Goal: Navigation & Orientation: Find specific page/section

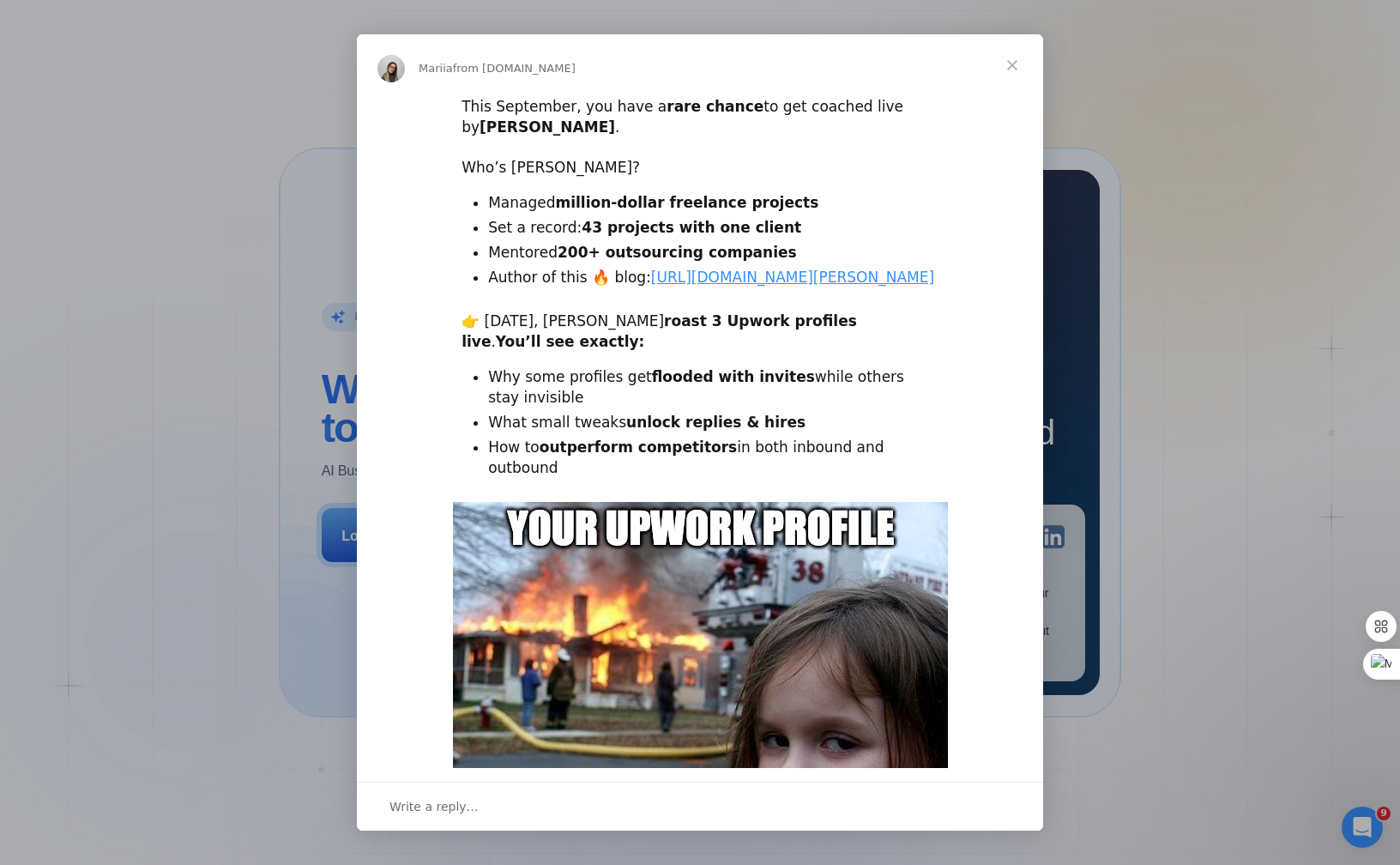
click at [1147, 264] on div "Intercom messenger" at bounding box center [700, 432] width 1400 height 865
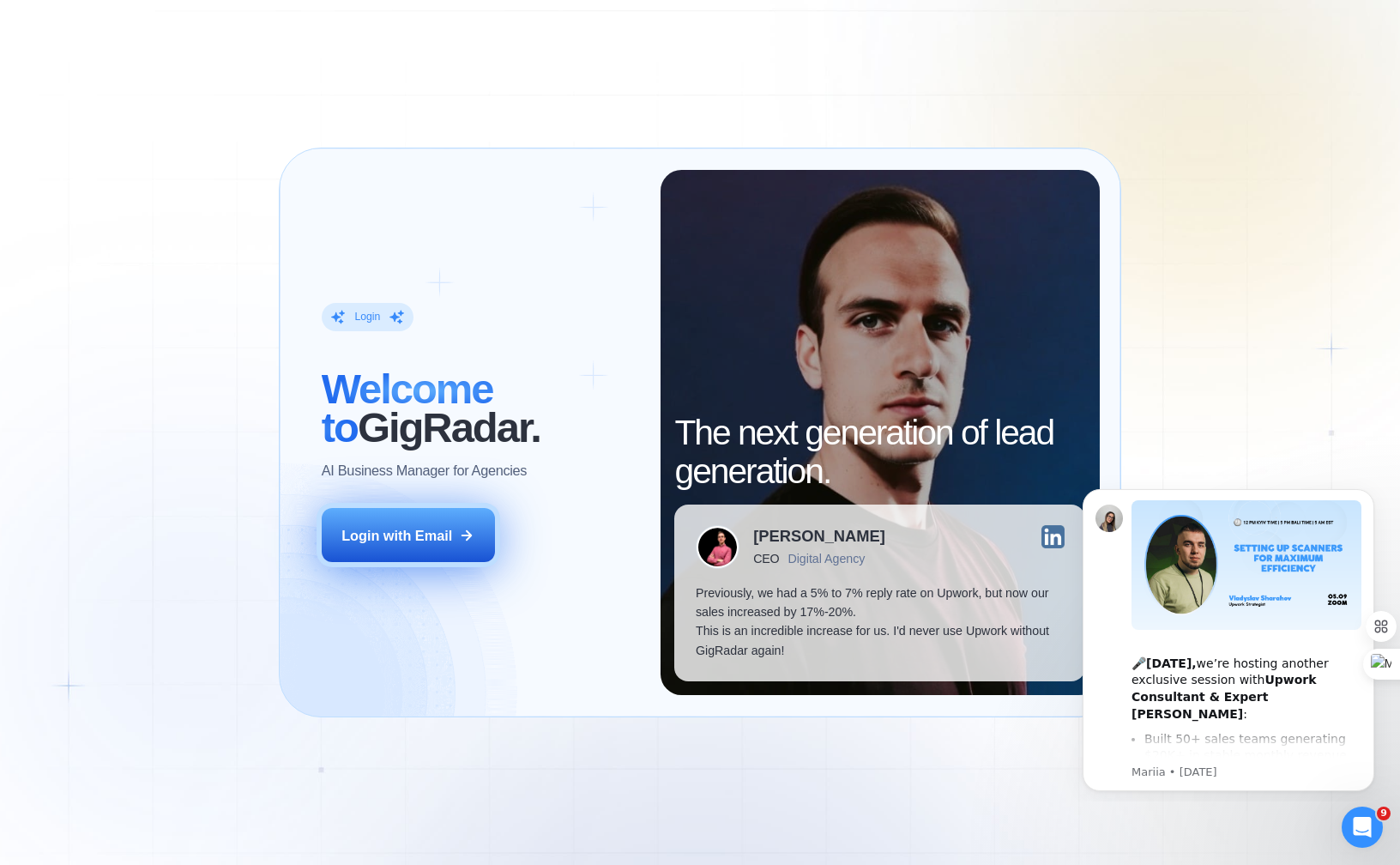
click at [476, 537] on button "Login with Email" at bounding box center [408, 535] width 173 height 54
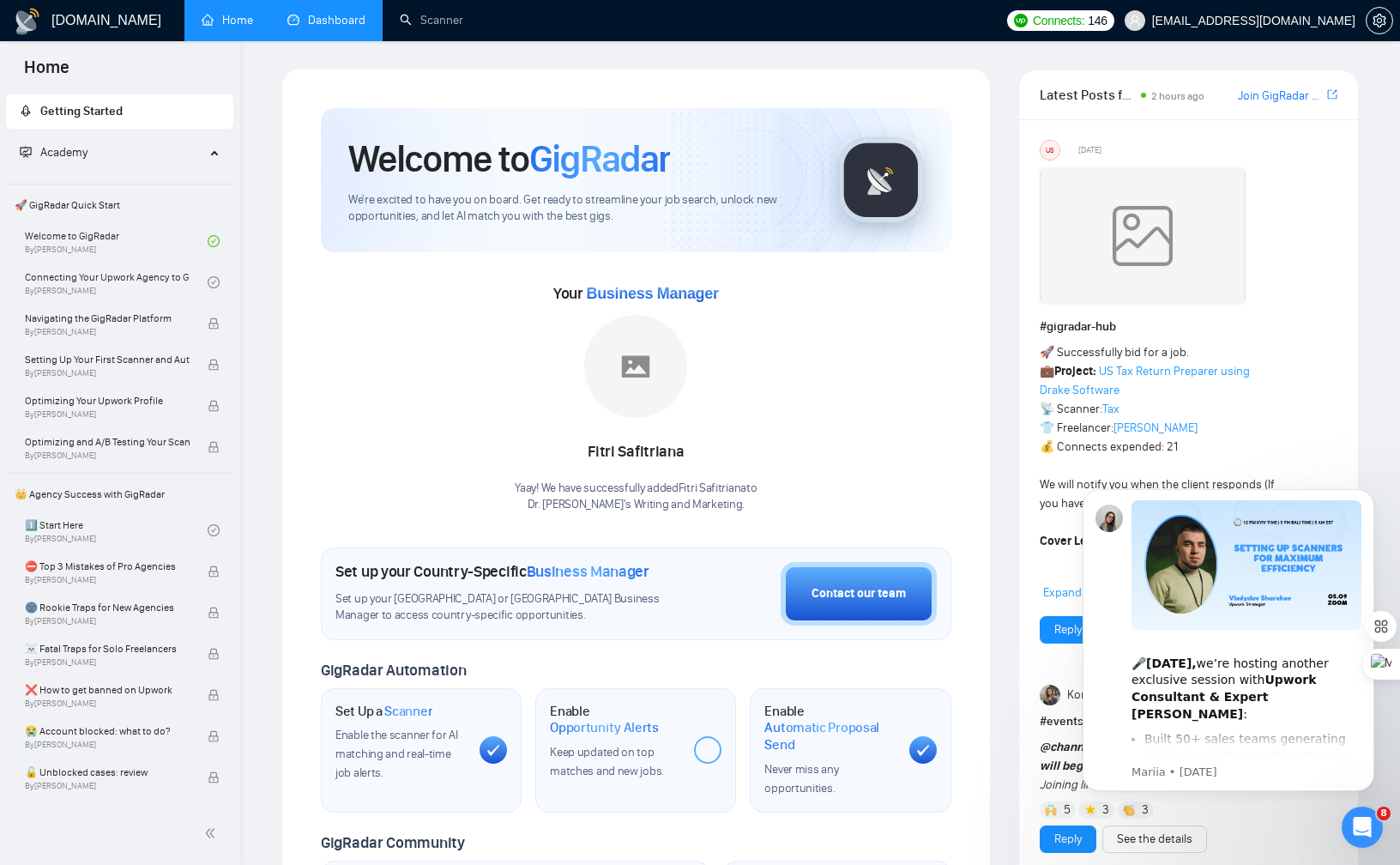
click at [339, 13] on link "Dashboard" at bounding box center [326, 20] width 78 height 15
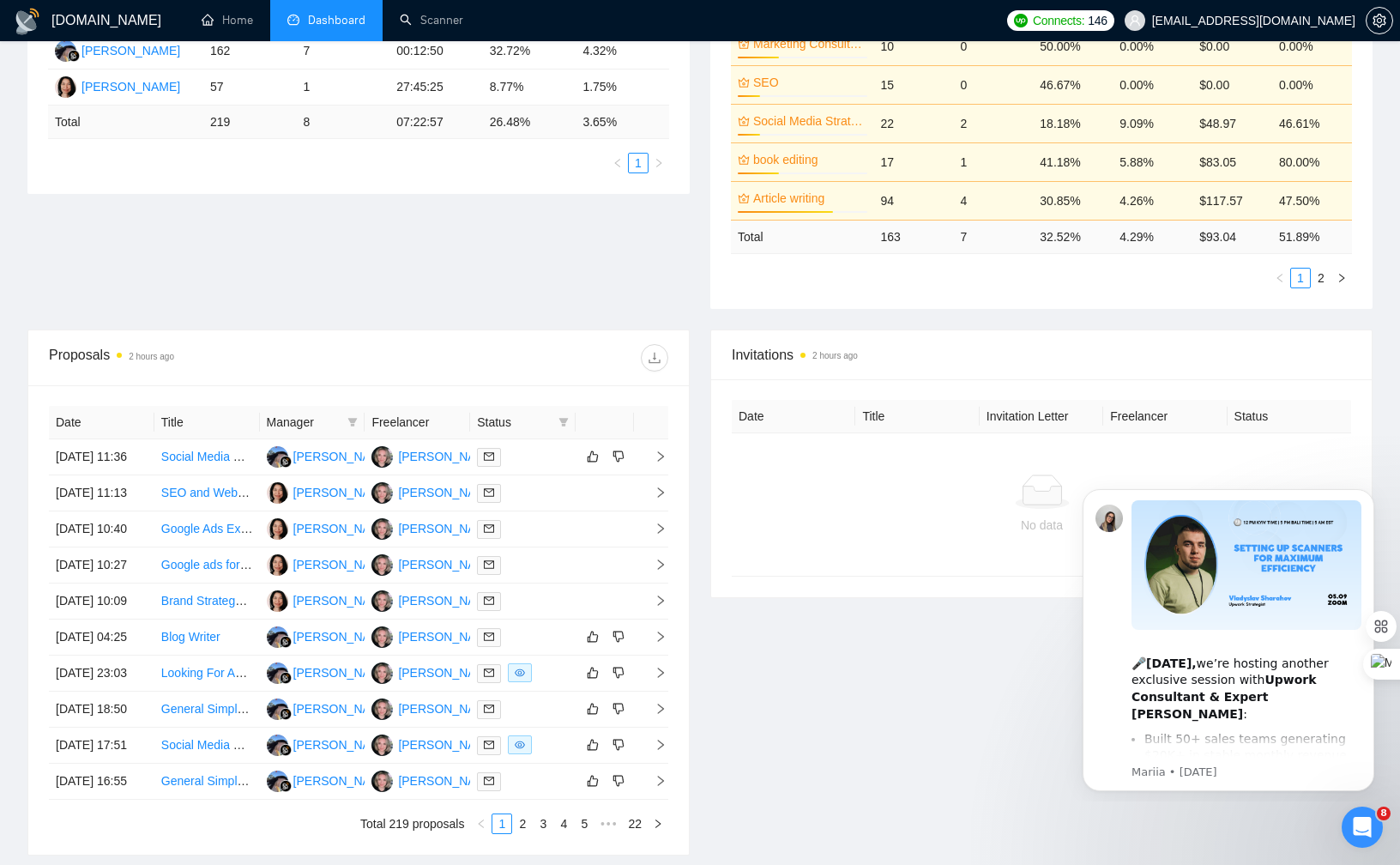
scroll to position [395, 0]
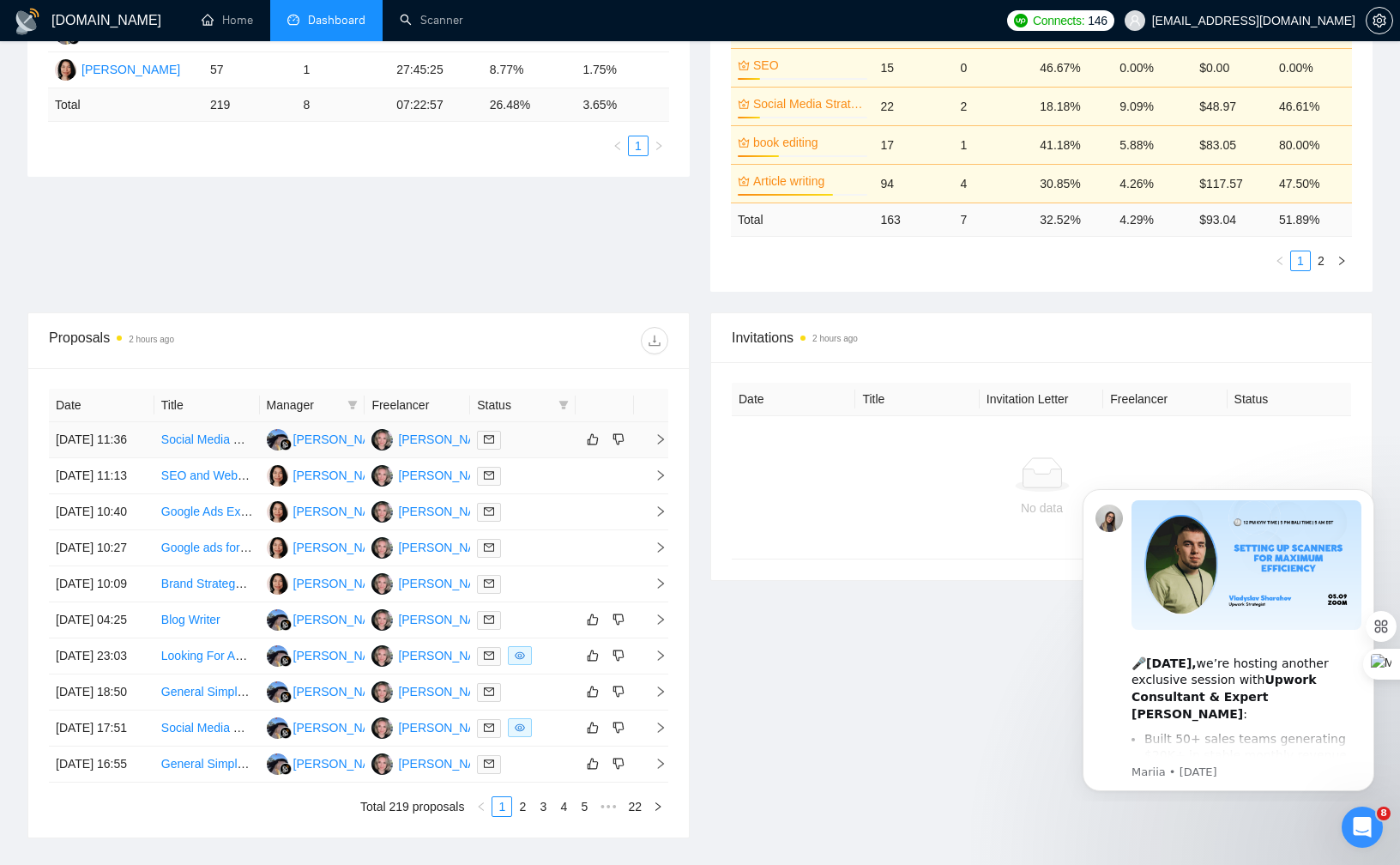
click at [545, 447] on div at bounding box center [523, 440] width 92 height 20
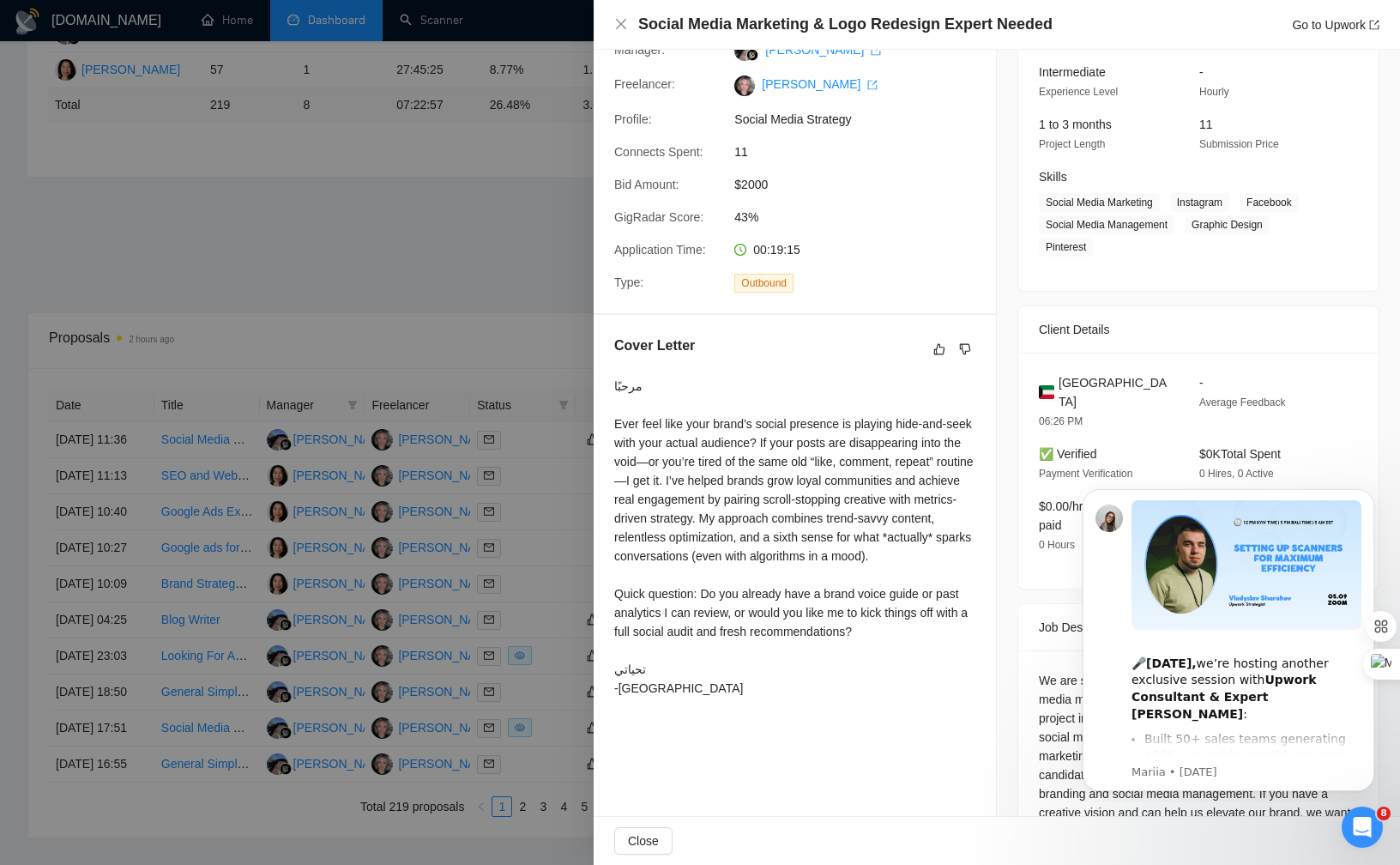
scroll to position [216, 0]
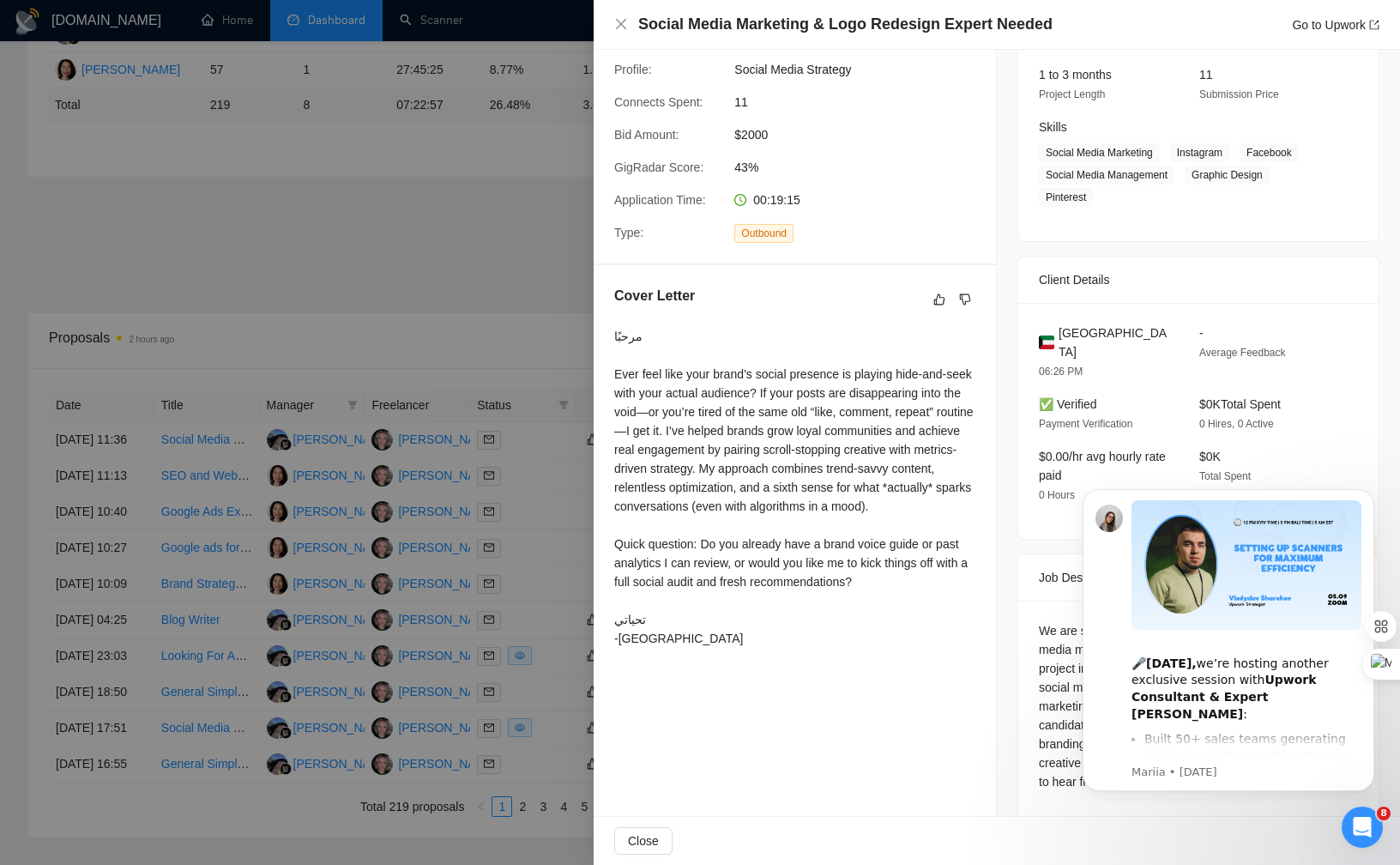
click at [493, 599] on div at bounding box center [700, 432] width 1400 height 865
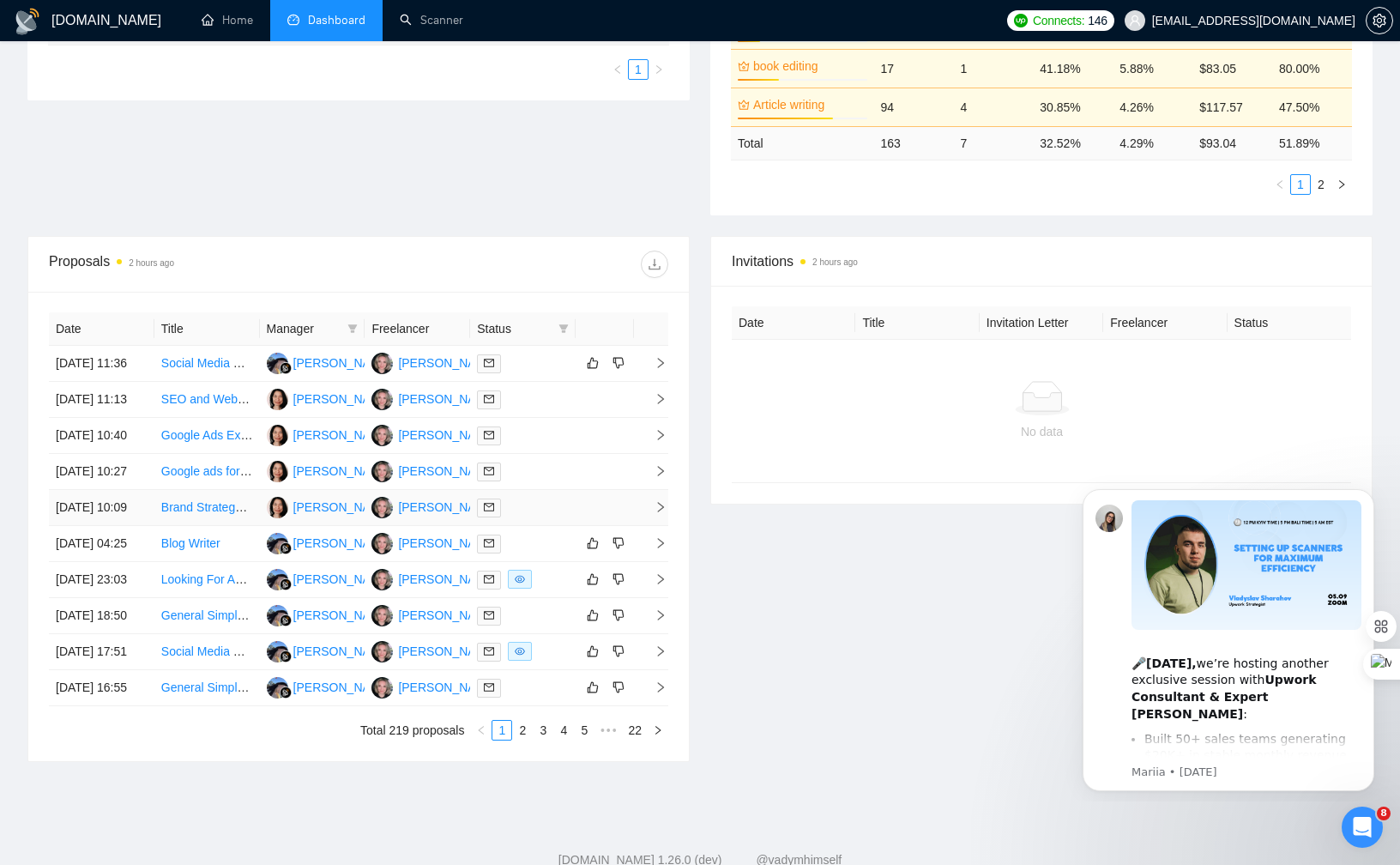
scroll to position [510, 0]
